Goal: Information Seeking & Learning: Learn about a topic

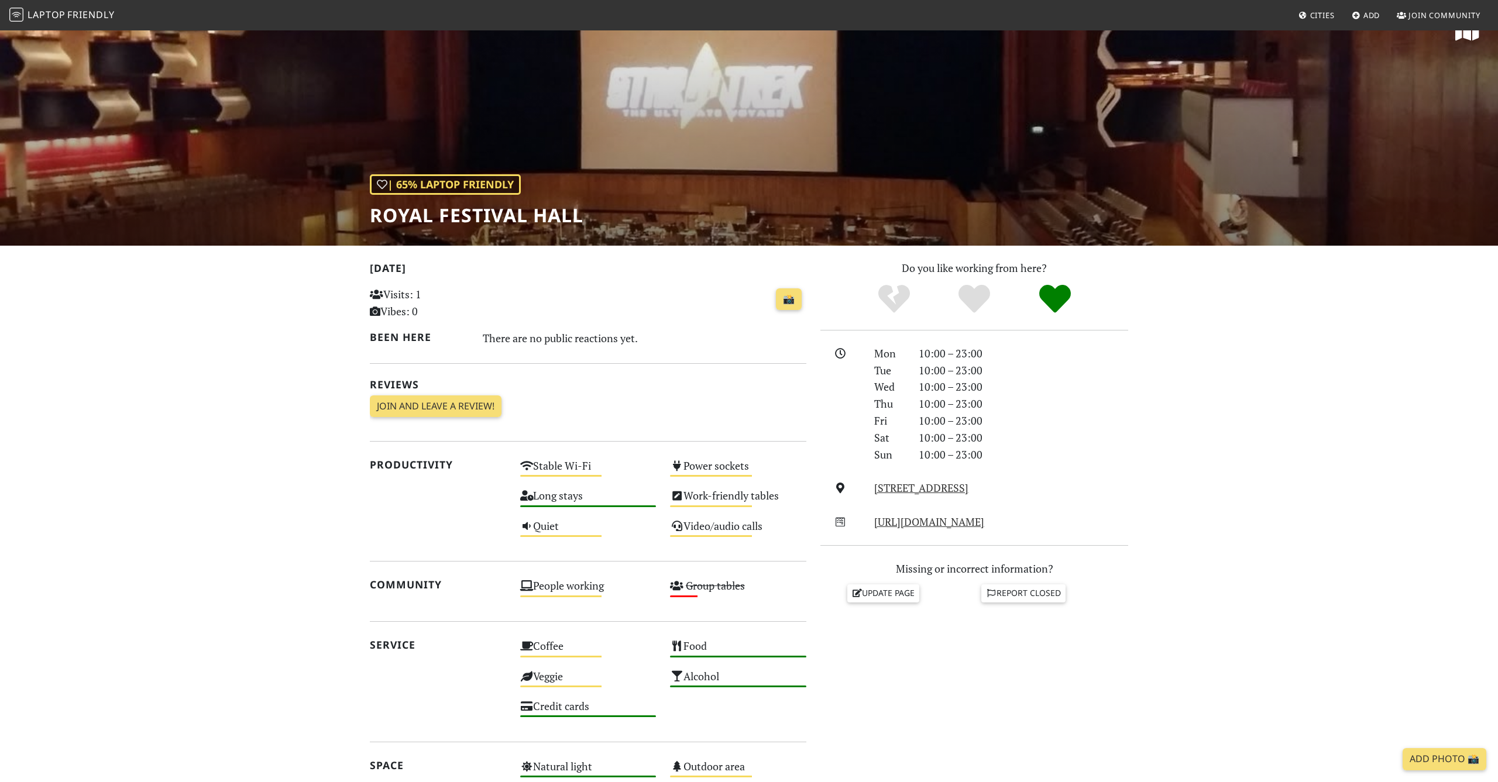
scroll to position [26, 0]
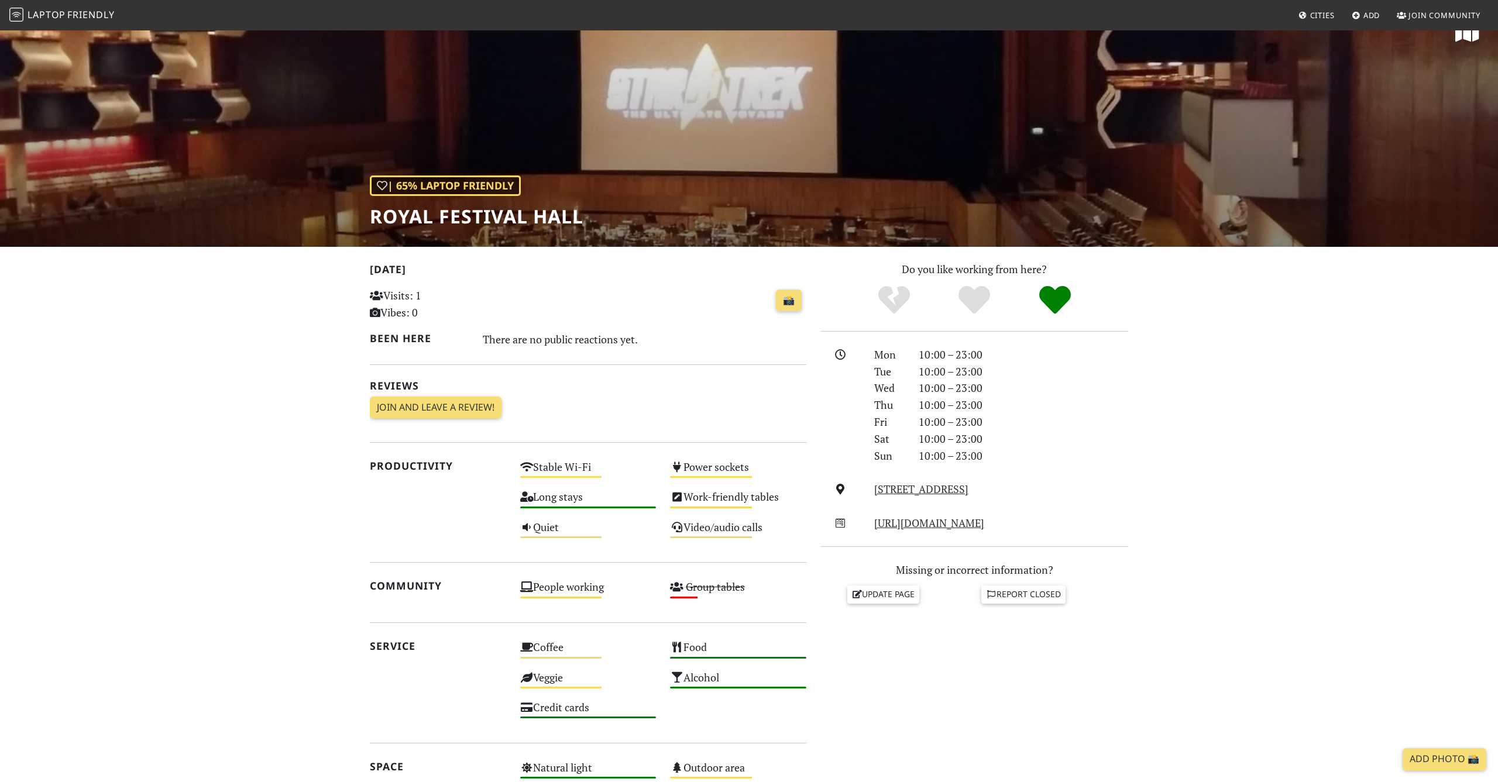
click at [88, 16] on span "Friendly" at bounding box center [90, 14] width 47 height 13
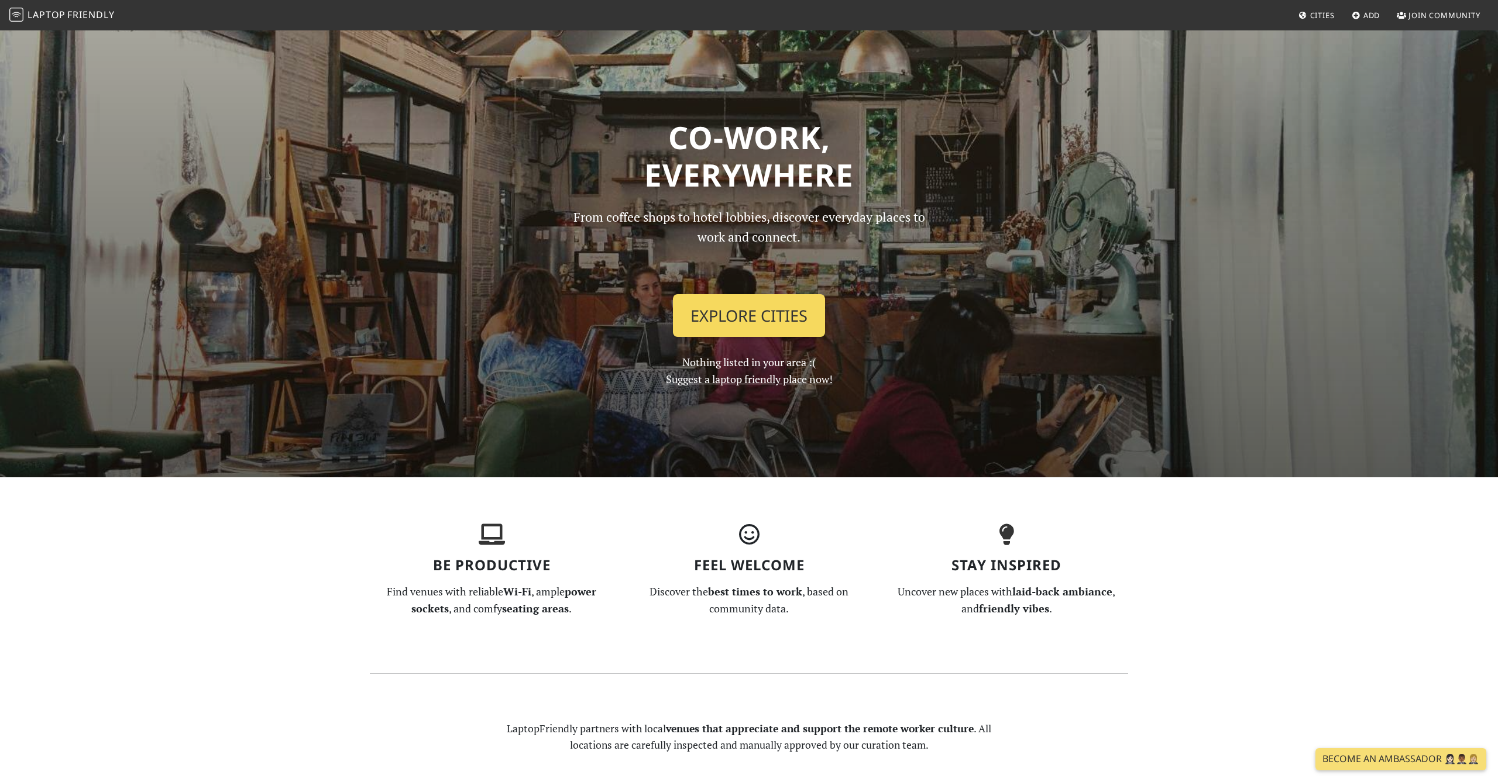
click at [720, 322] on link "Explore Cities" at bounding box center [749, 315] width 152 height 43
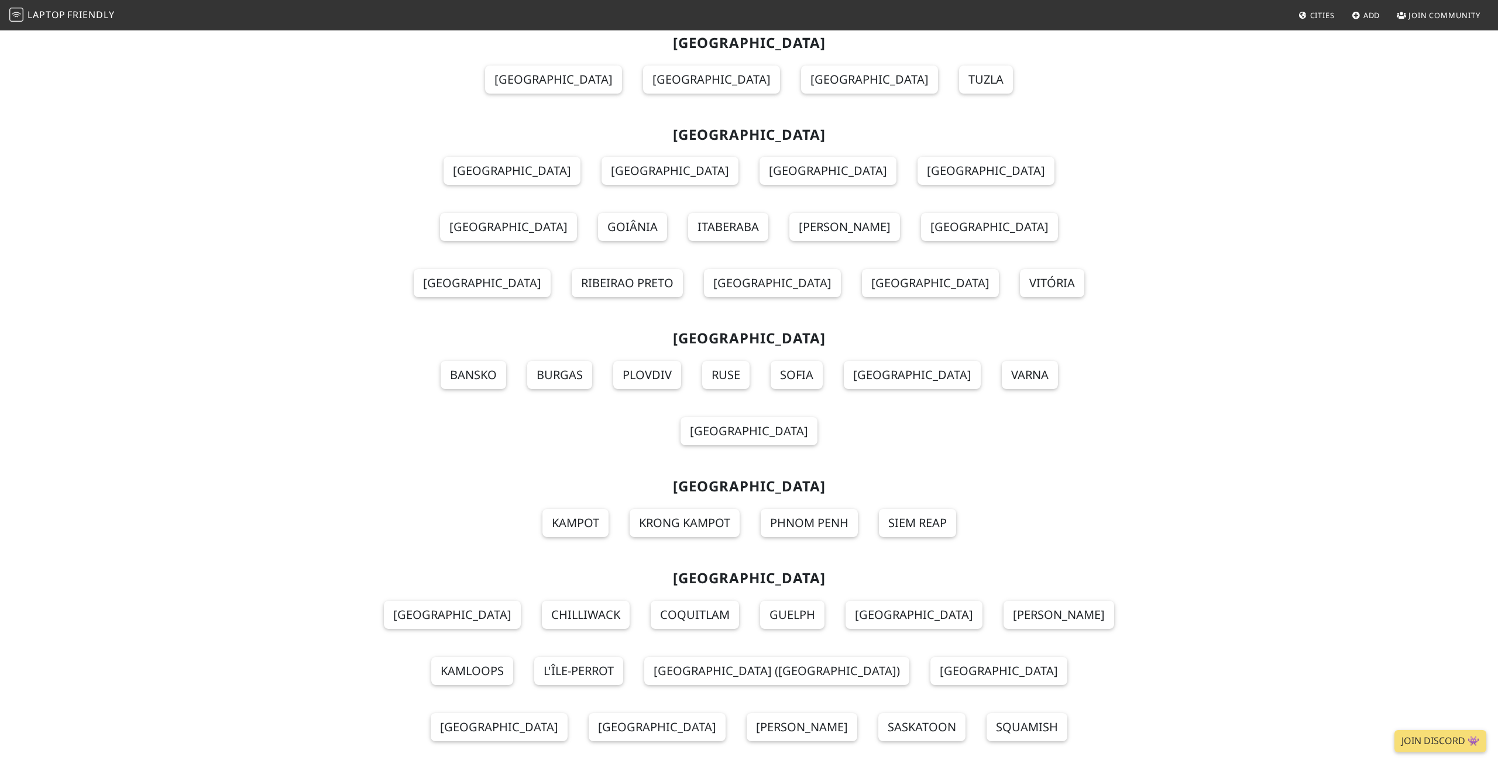
scroll to position [12634, 0]
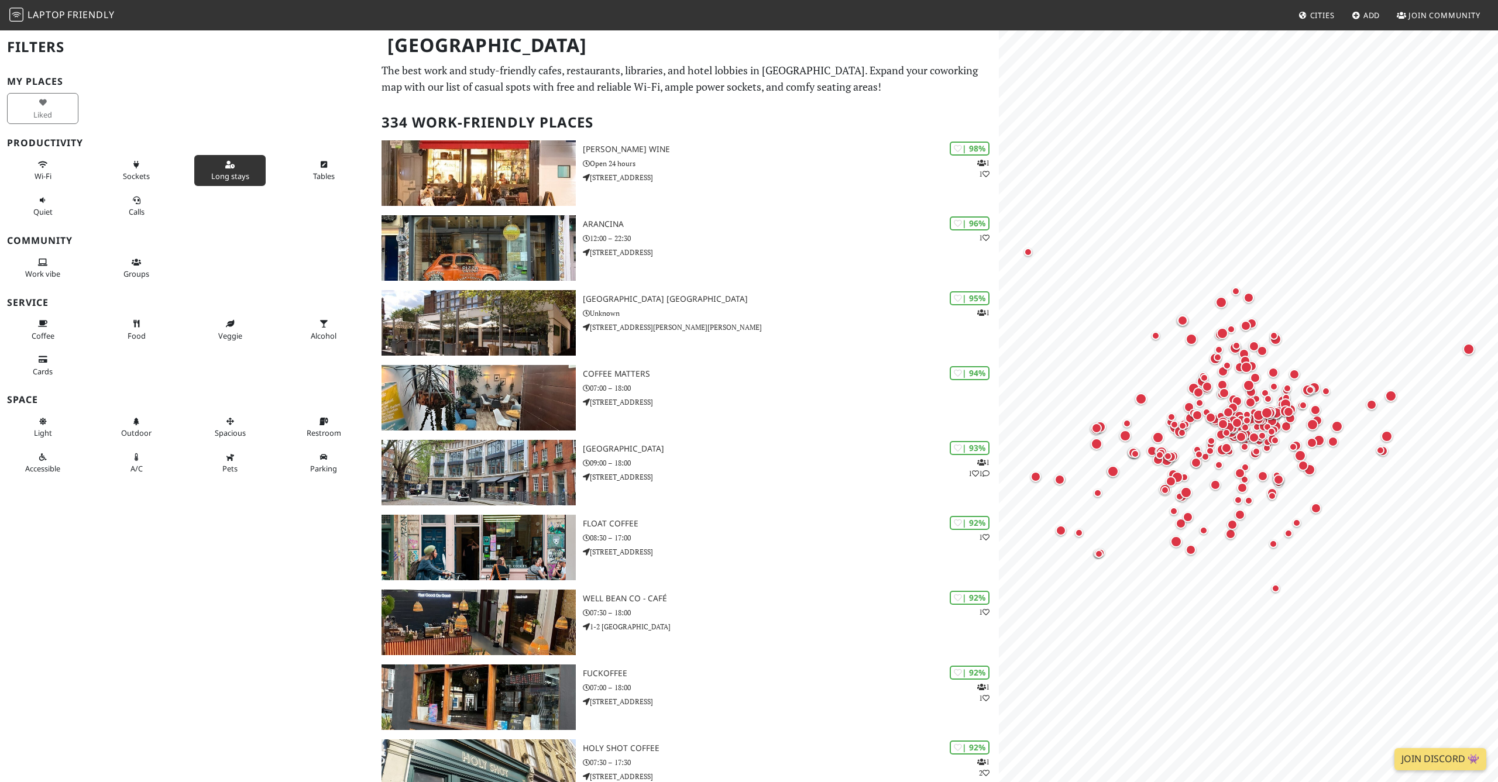
click at [229, 171] on span "Long stays" at bounding box center [230, 176] width 38 height 11
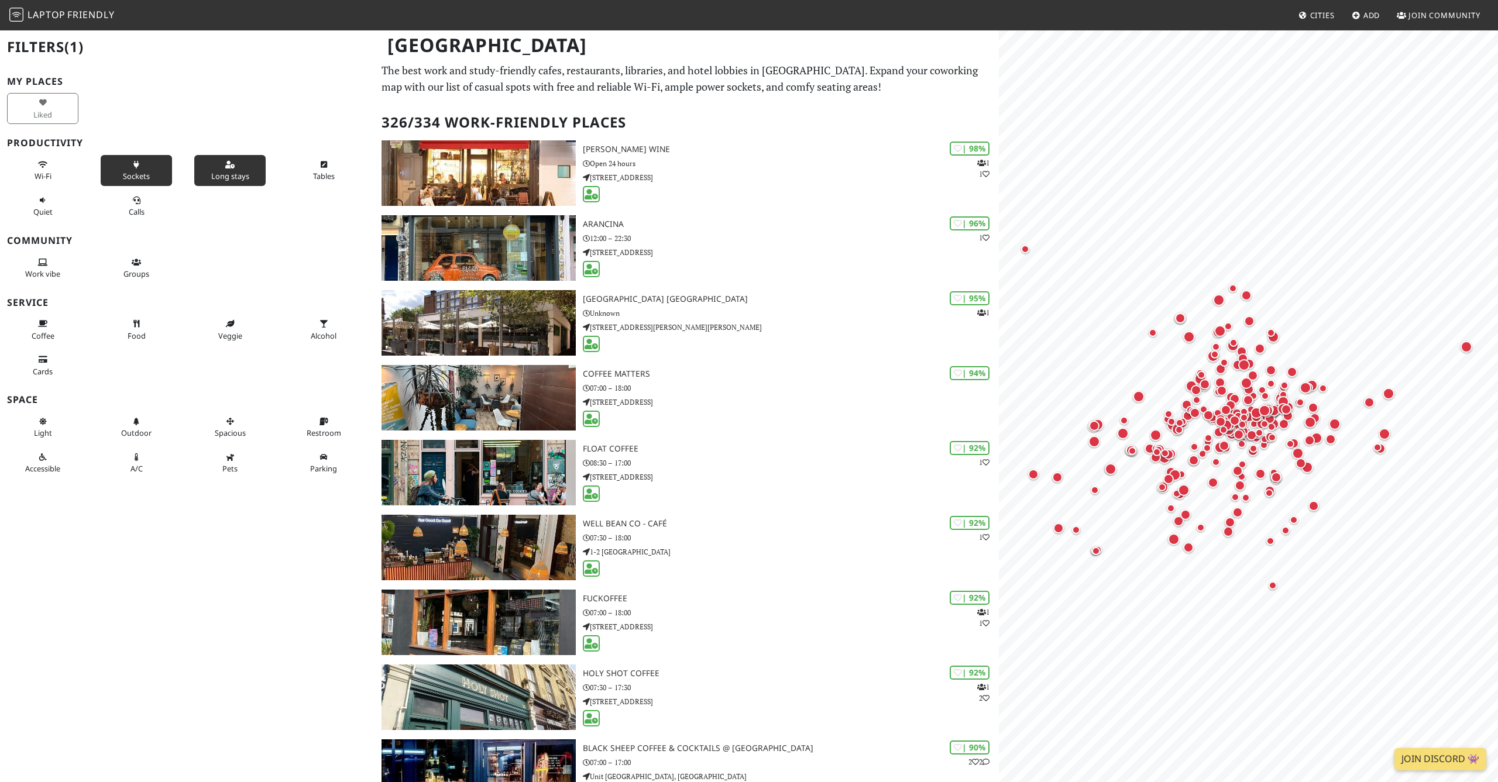
click at [138, 171] on span "Sockets" at bounding box center [136, 176] width 27 height 11
click at [59, 171] on button "Wi-Fi" at bounding box center [42, 170] width 71 height 31
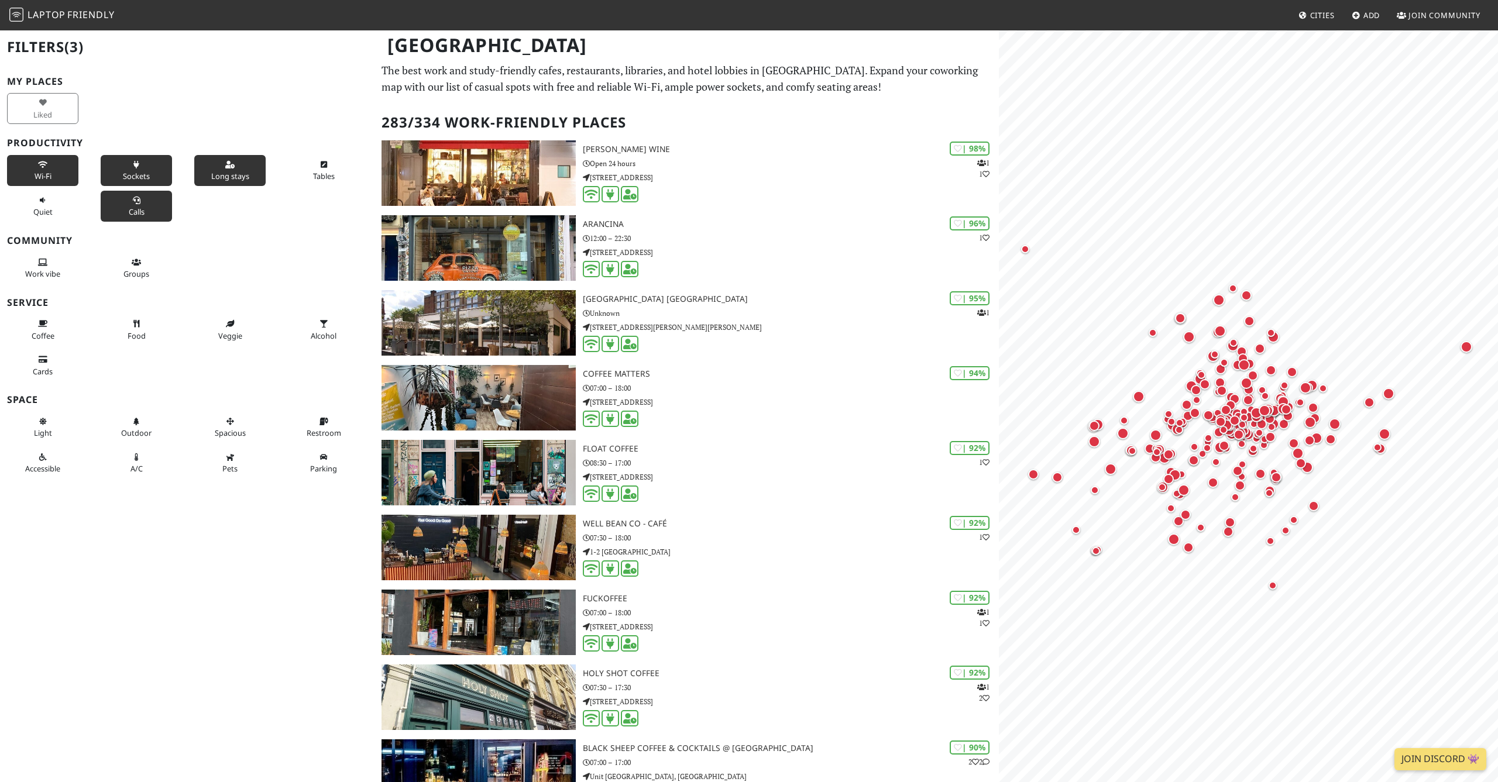
click at [139, 207] on span "Calls" at bounding box center [137, 212] width 16 height 11
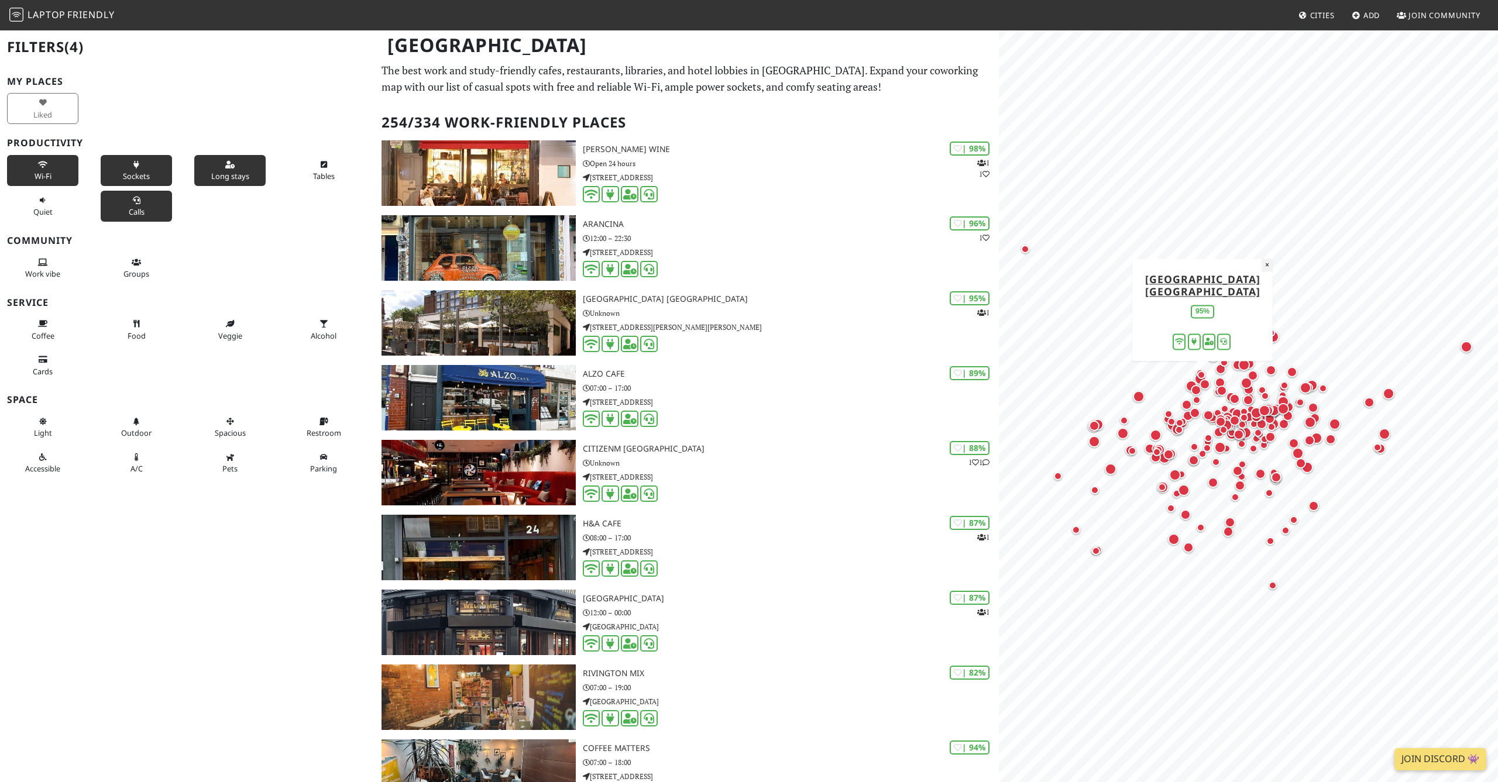
click at [1267, 259] on button "×" at bounding box center [1266, 265] width 11 height 13
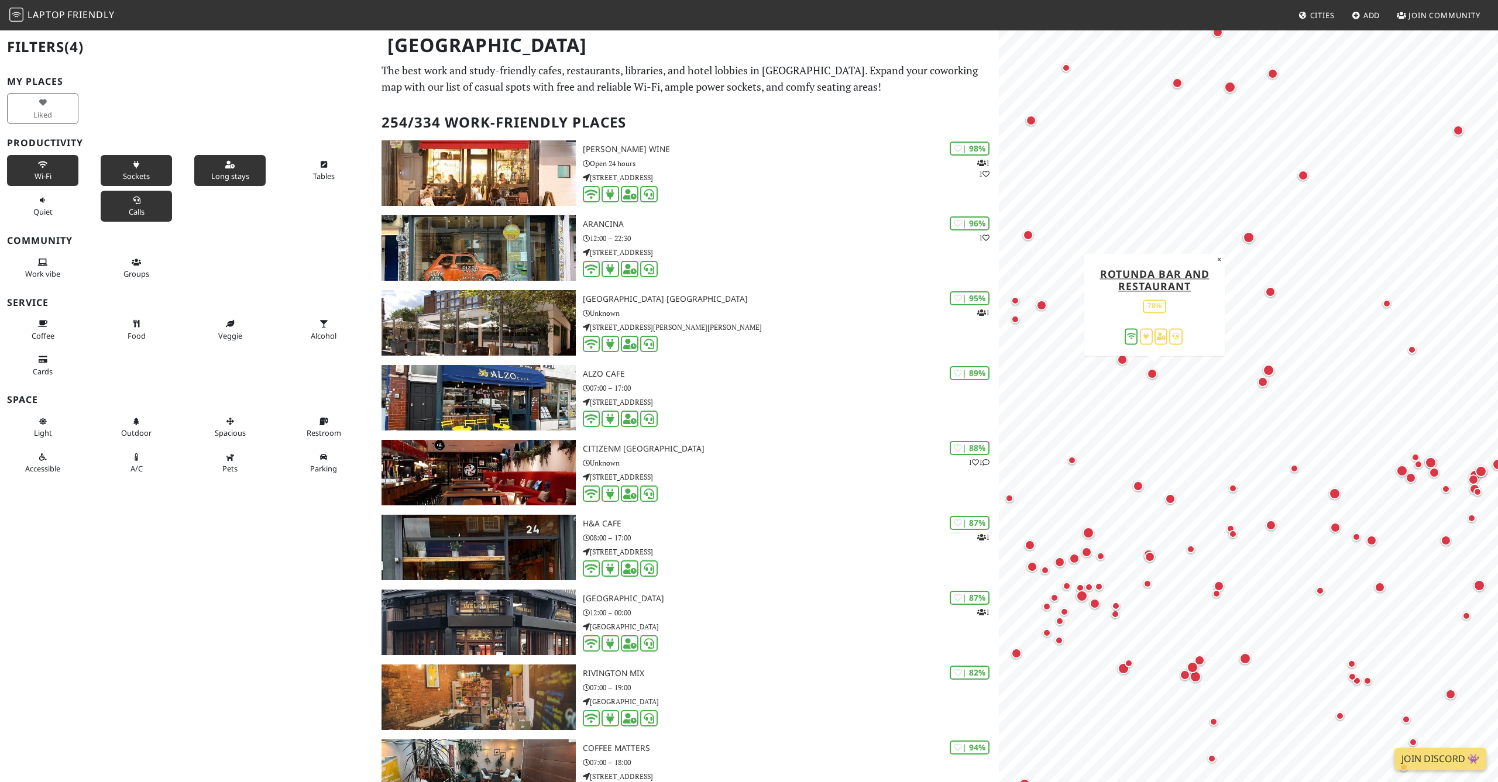
click at [1155, 375] on div "Map marker" at bounding box center [1152, 374] width 11 height 11
click at [1125, 362] on div "Map marker" at bounding box center [1122, 360] width 11 height 11
click at [1262, 382] on div "Map marker" at bounding box center [1262, 382] width 11 height 11
click at [1269, 371] on div "Map marker" at bounding box center [1269, 371] width 12 height 12
click at [1264, 380] on div "Map marker" at bounding box center [1262, 382] width 11 height 11
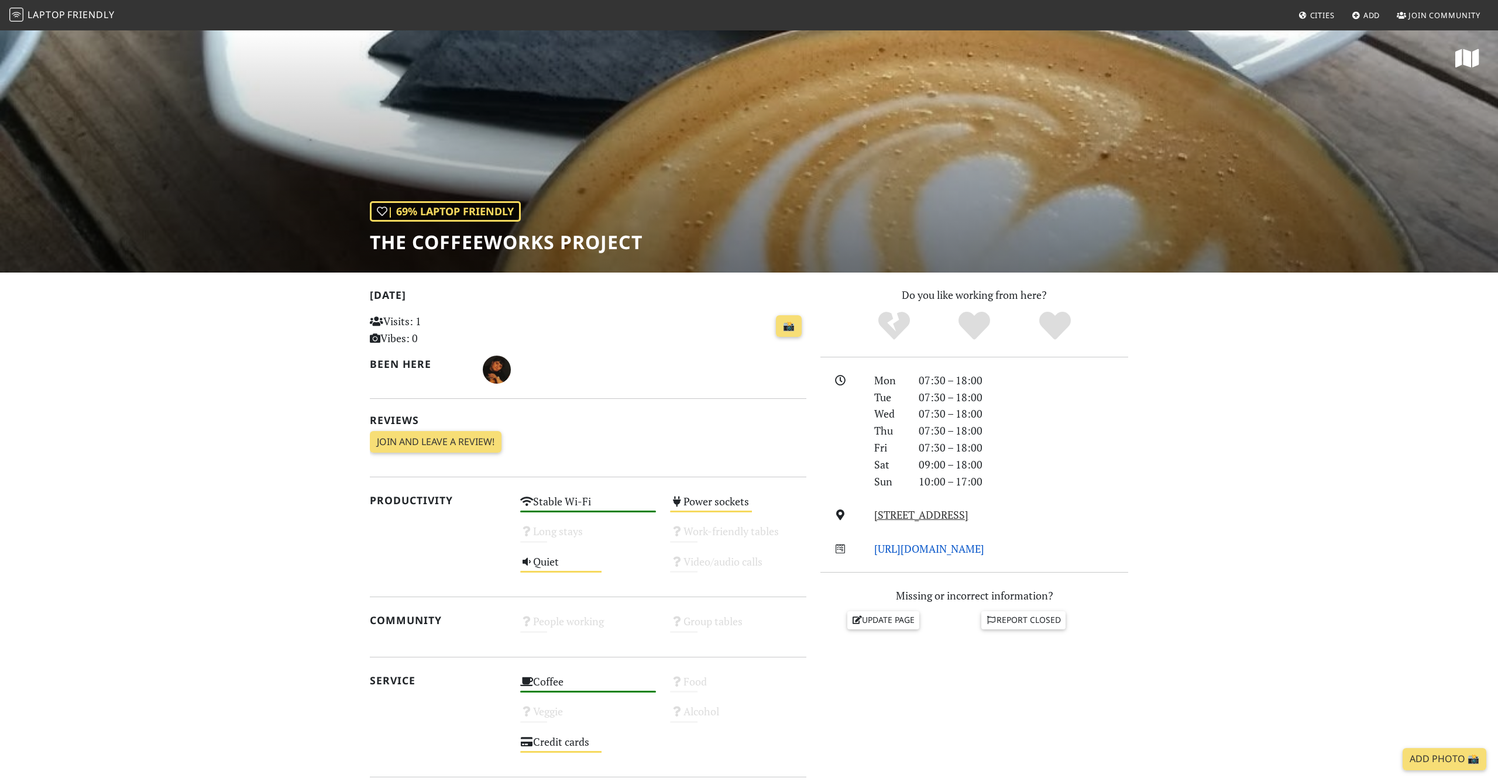
click at [945, 547] on link "[URL][DOMAIN_NAME]" at bounding box center [929, 549] width 110 height 14
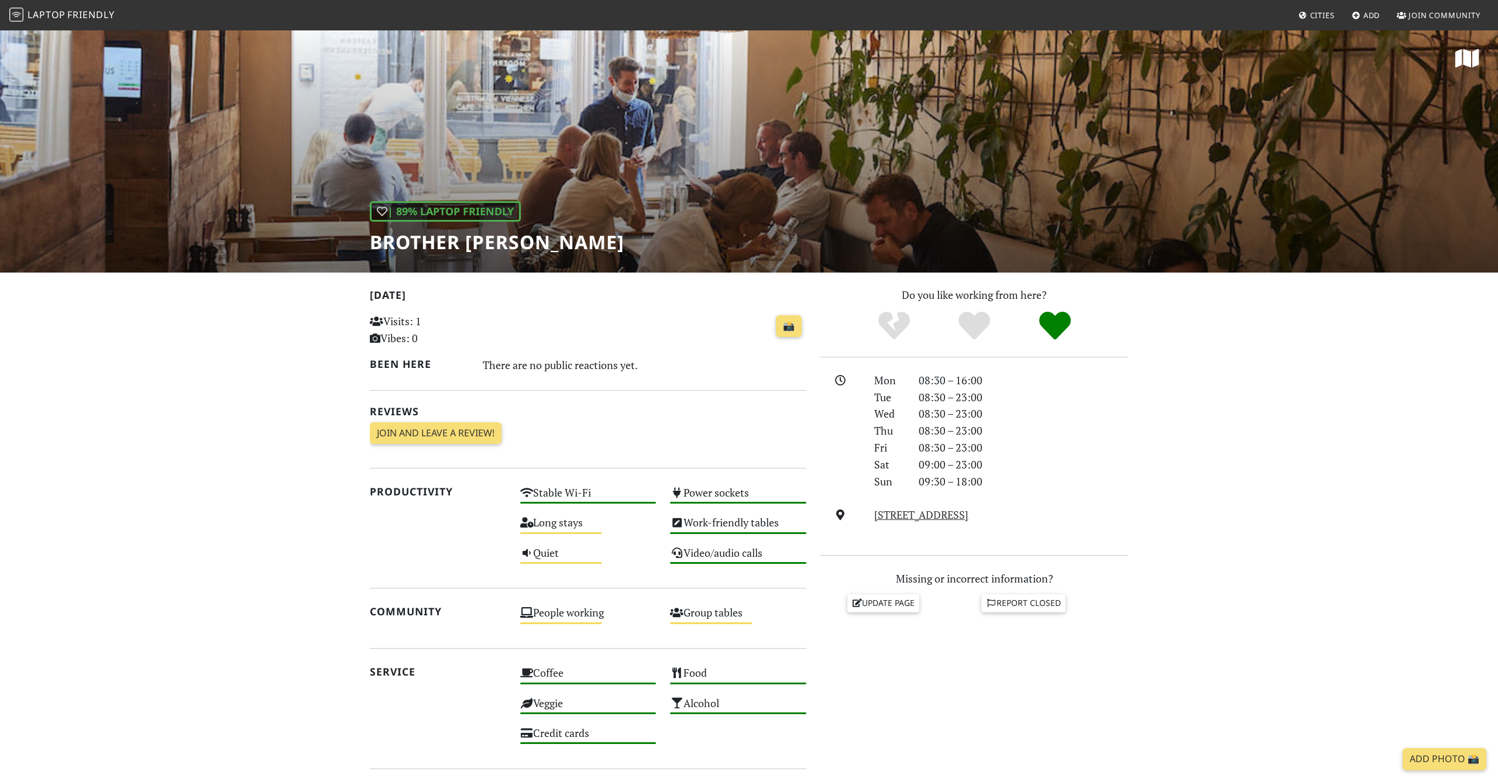
scroll to position [11, 0]
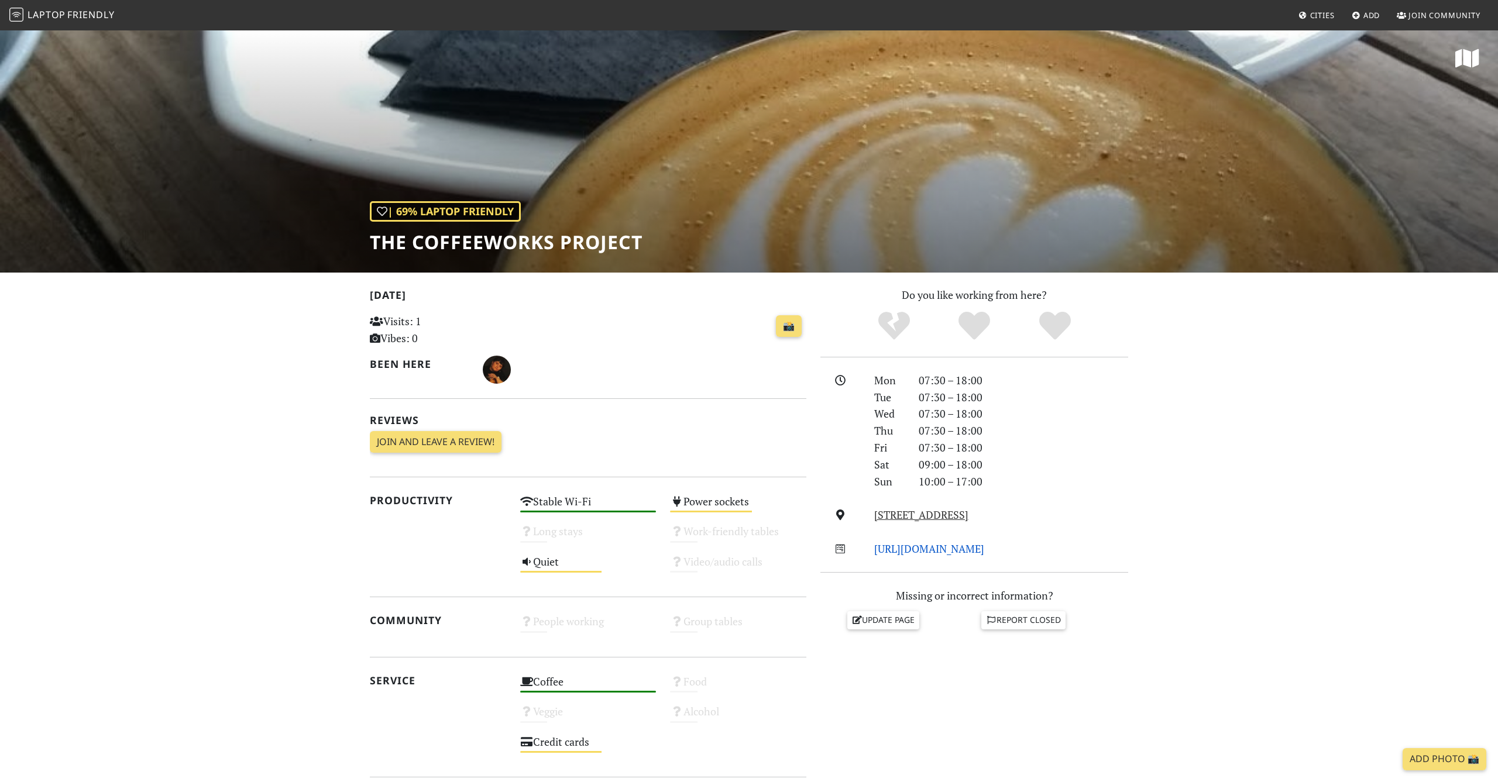
drag, startPoint x: 1027, startPoint y: 545, endPoint x: 906, endPoint y: 544, distance: 121.1
click at [906, 544] on div "http://coffeeworksproject.com/" at bounding box center [1001, 549] width 268 height 17
copy link "coffeeworksproject.com/"
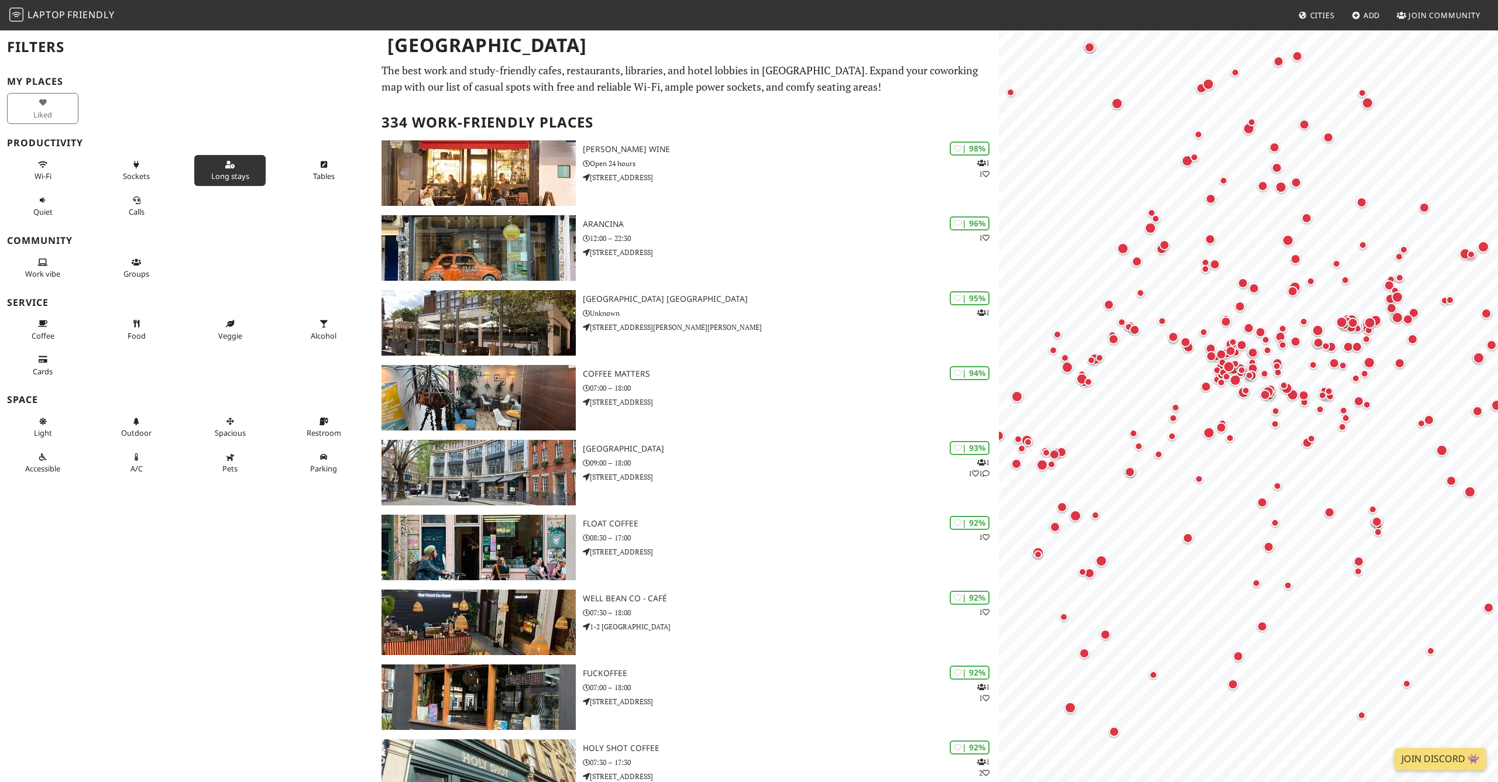
click at [245, 160] on button "Long stays" at bounding box center [229, 170] width 71 height 31
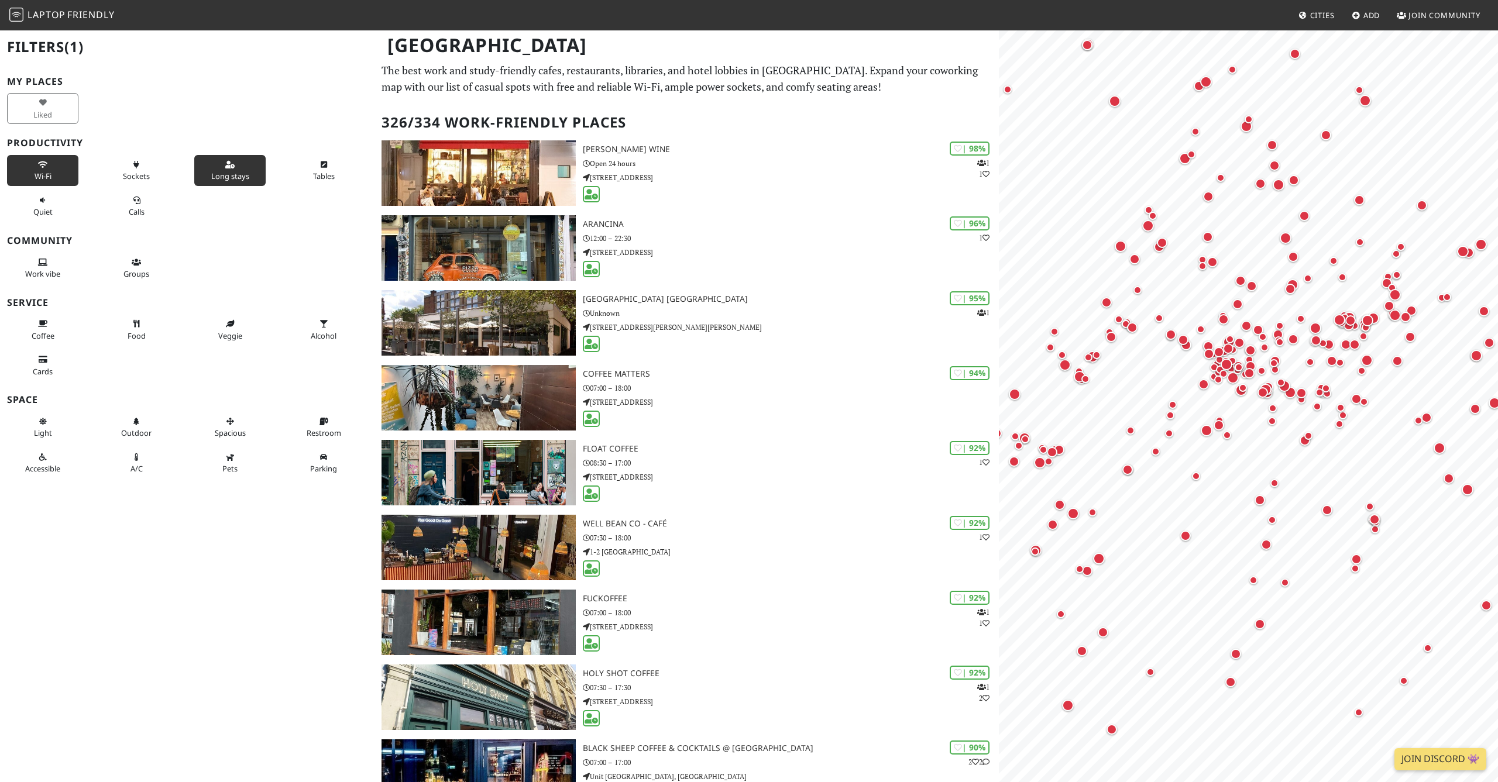
click at [41, 166] on icon at bounding box center [42, 165] width 9 height 8
click at [130, 163] on button "Sockets" at bounding box center [136, 170] width 71 height 31
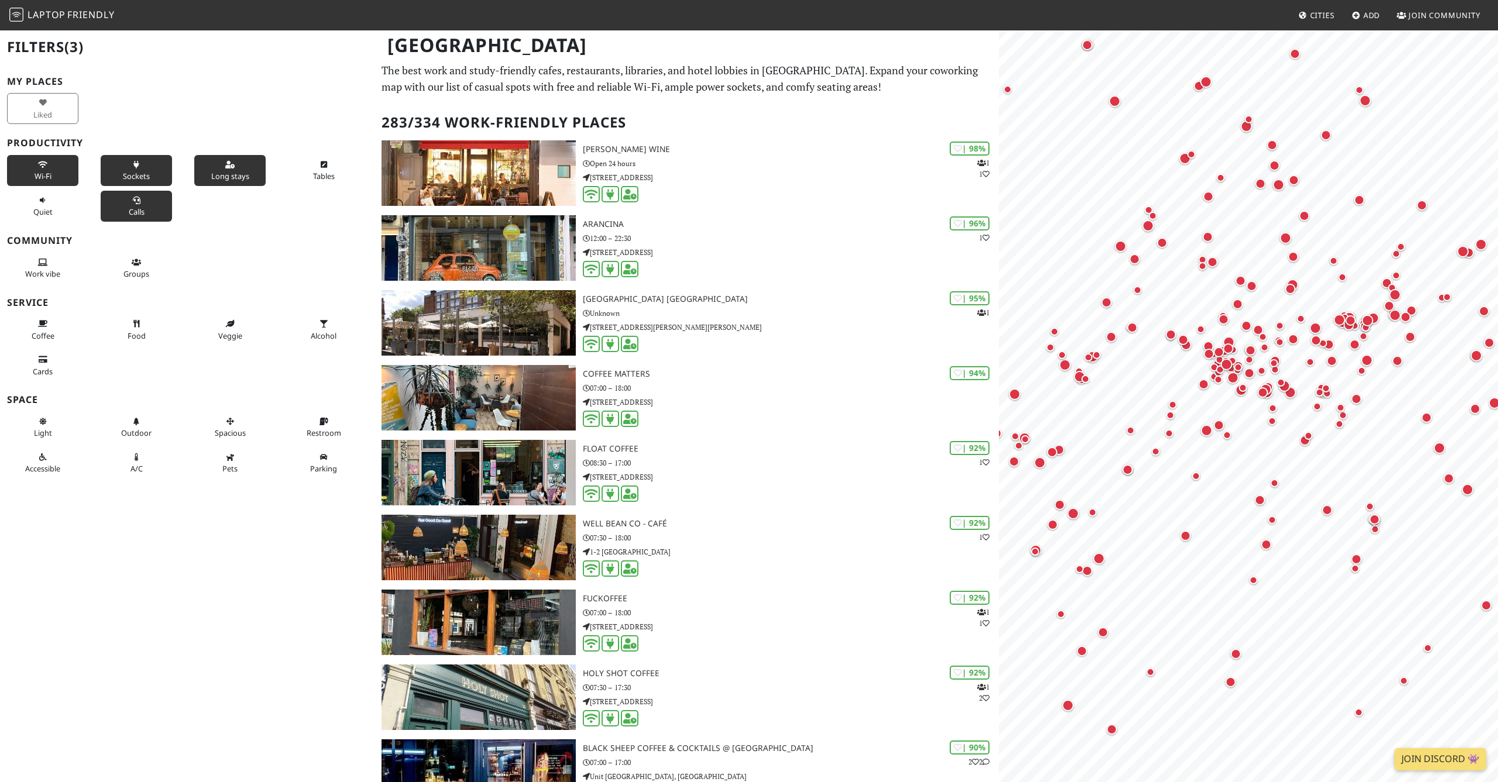
click at [132, 207] on span "Calls" at bounding box center [137, 212] width 16 height 11
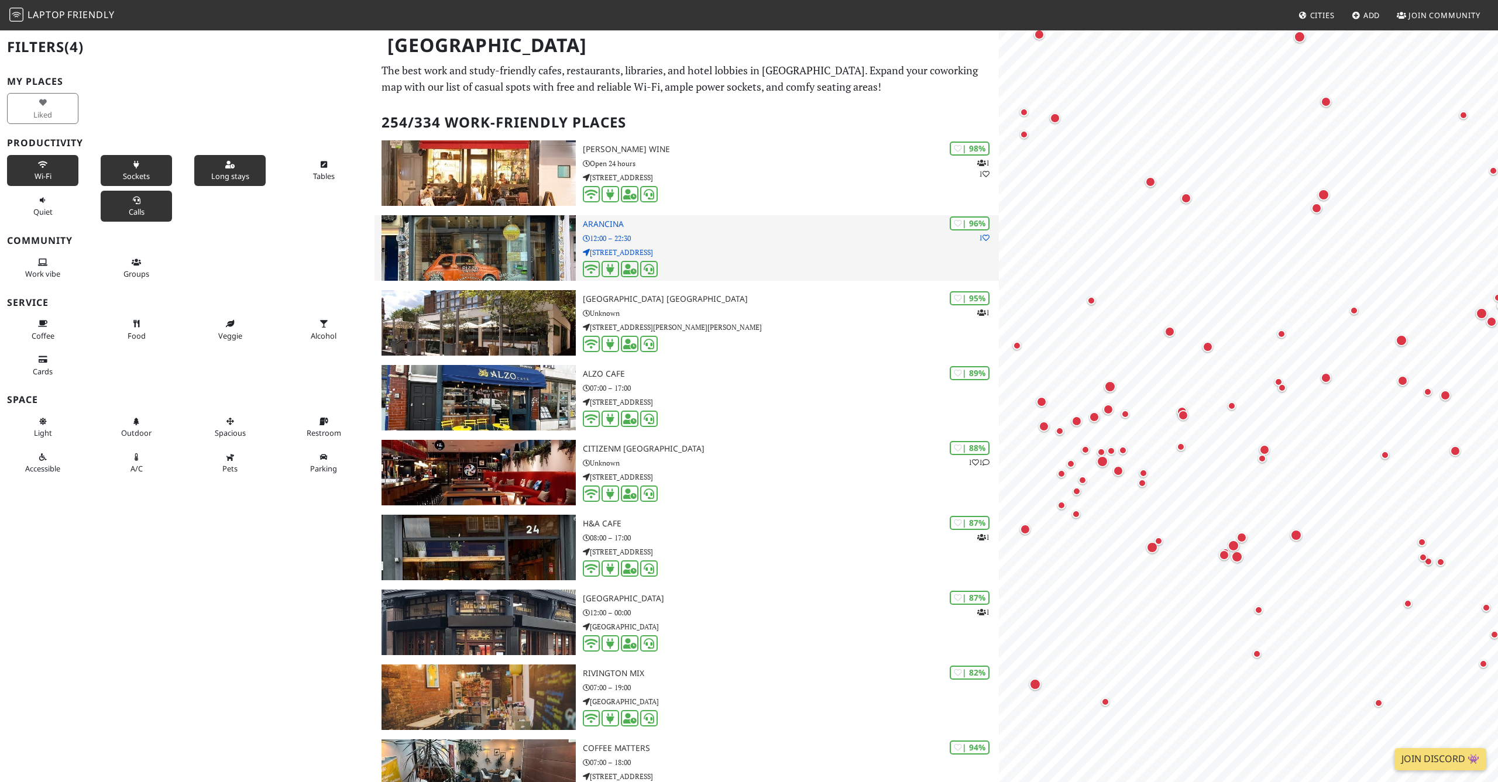
click at [768, 247] on p "19 Pembridge Road" at bounding box center [791, 252] width 416 height 11
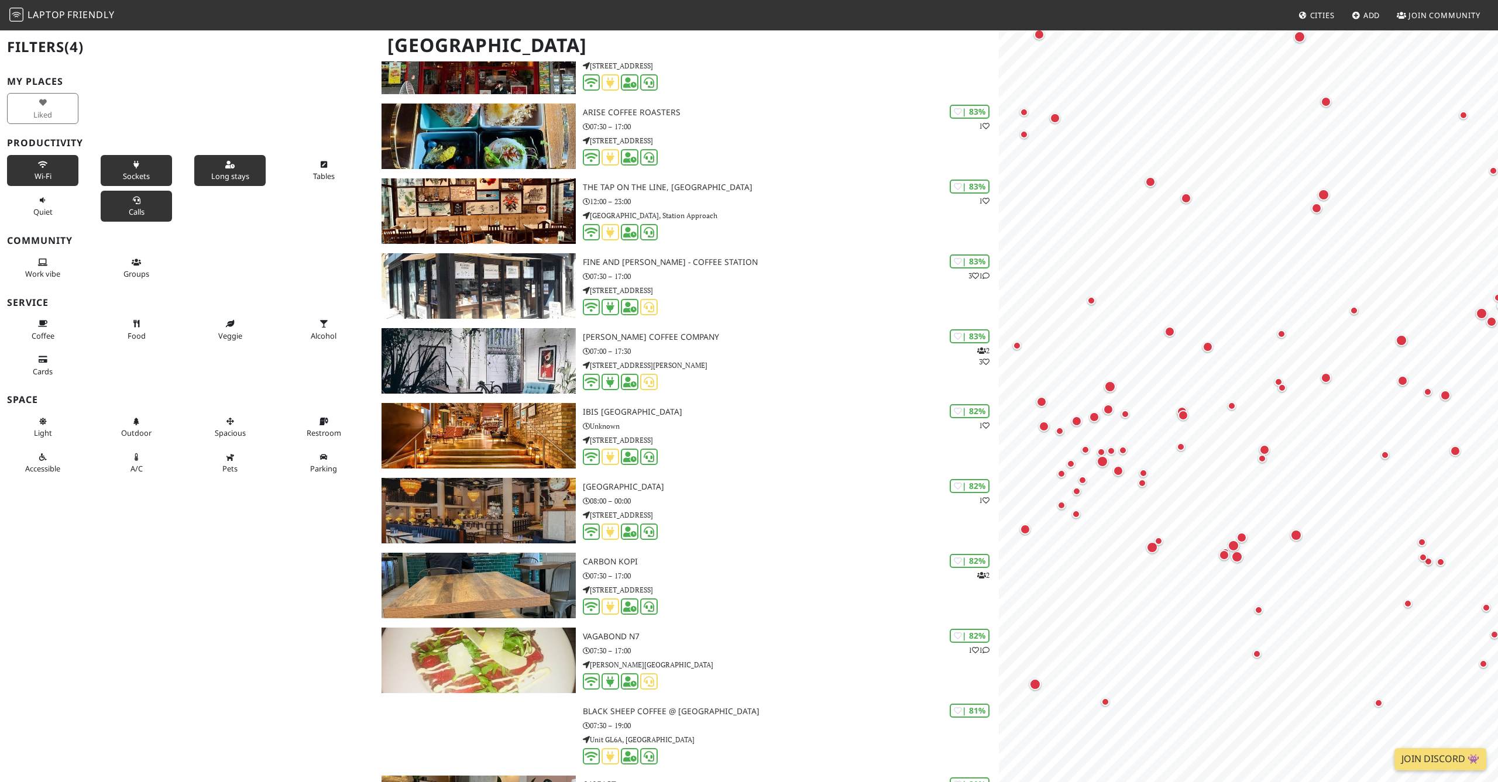
scroll to position [2138, 0]
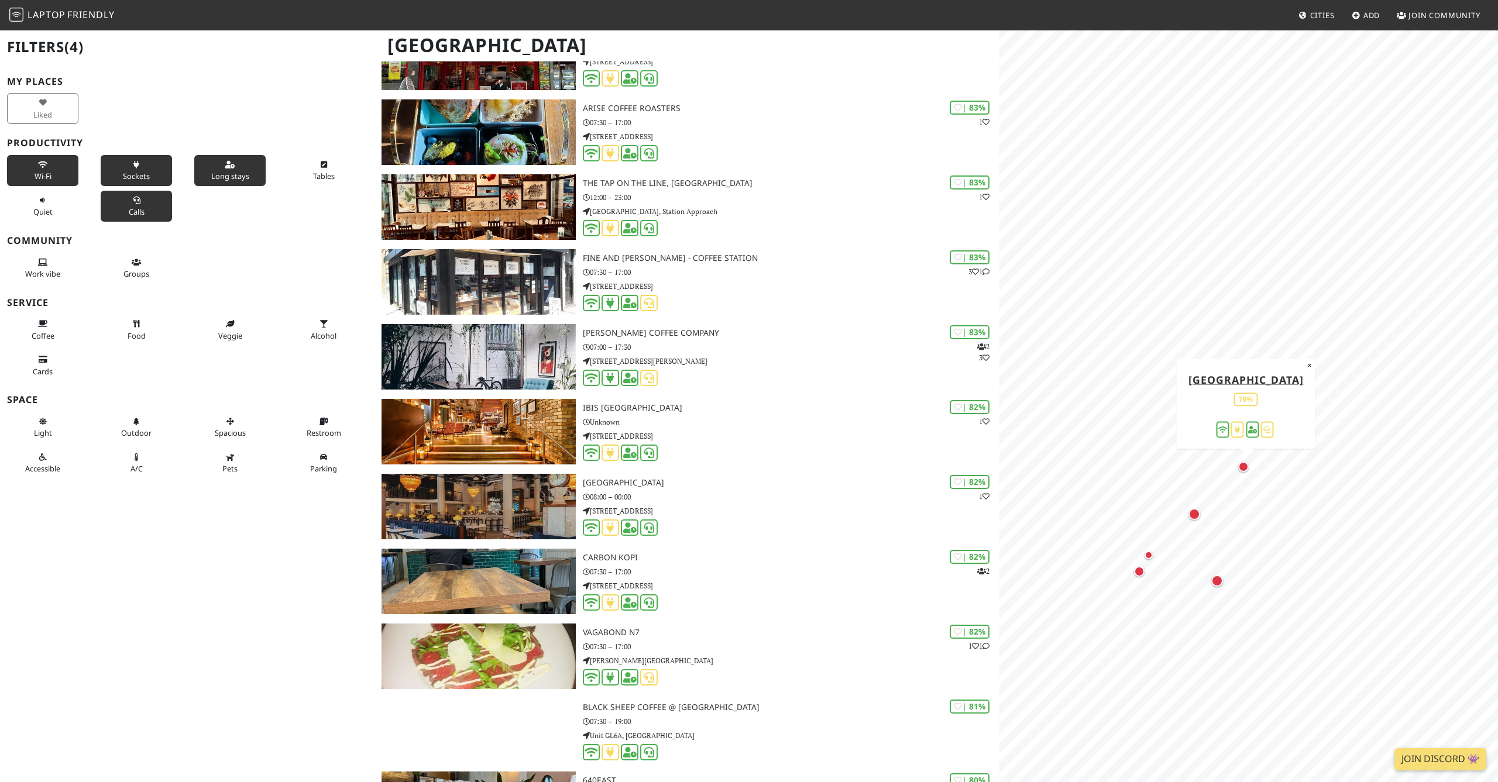
click at [1246, 463] on div "Map marker" at bounding box center [1243, 467] width 11 height 11
drag, startPoint x: 1381, startPoint y: 204, endPoint x: 1268, endPoint y: 327, distance: 167.3
click at [1281, 312] on div "Map marker" at bounding box center [1285, 308] width 8 height 8
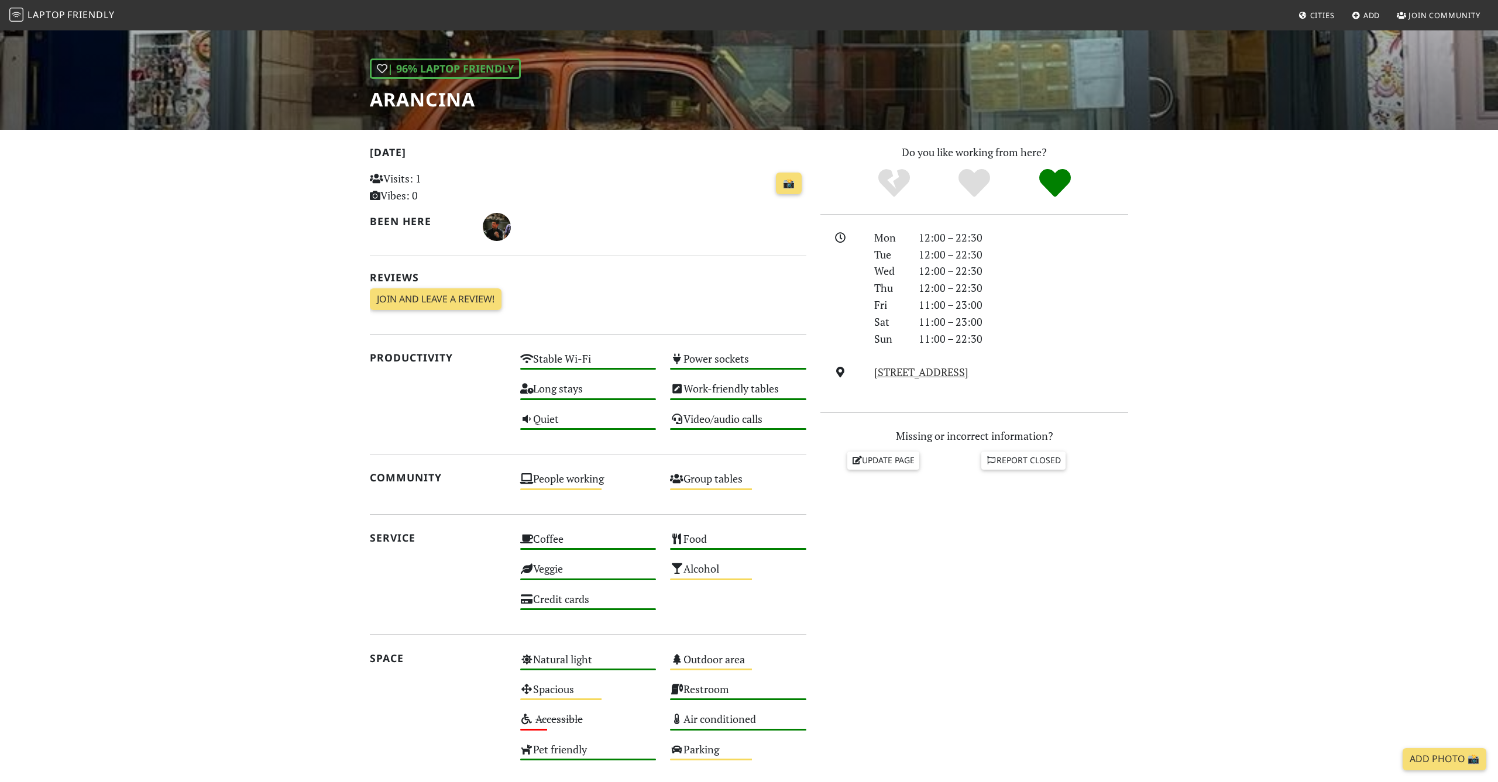
scroll to position [126, 0]
